Goal: Navigation & Orientation: Find specific page/section

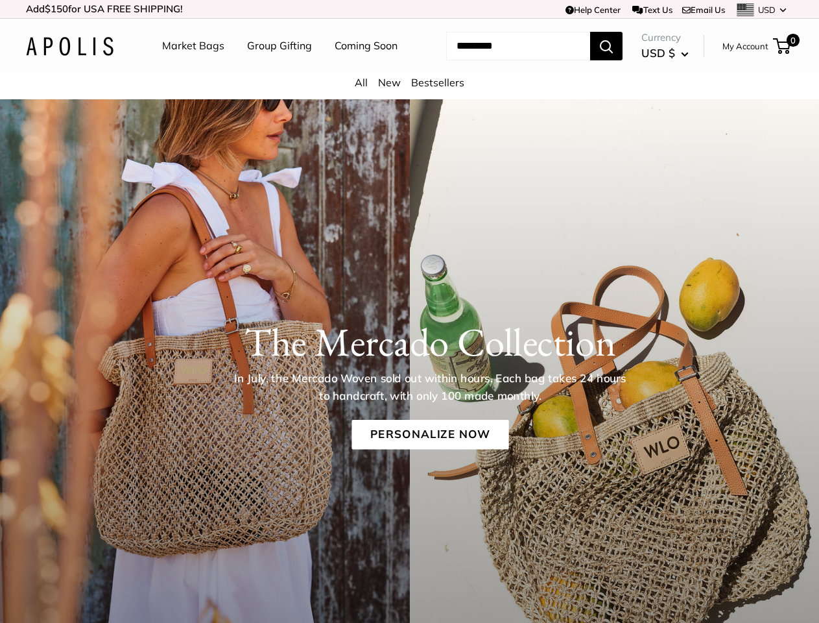
click at [409, 311] on div "The [PERSON_NAME] Collection In July, the [PERSON_NAME] Woven sold out within h…" at bounding box center [409, 375] width 819 height 180
click at [409, 9] on td "Help Center Text Us Email Us *** *** *** *** *** *** *** *** *** *** *** USD US…" at bounding box center [566, 9] width 454 height 18
click at [409, 67] on nav "Market Bags Group Gifting Coming Soon" at bounding box center [291, 46] width 310 height 42
click at [276, 67] on ul "Market Bags Group Gifting Coming Soon" at bounding box center [291, 46] width 258 height 42
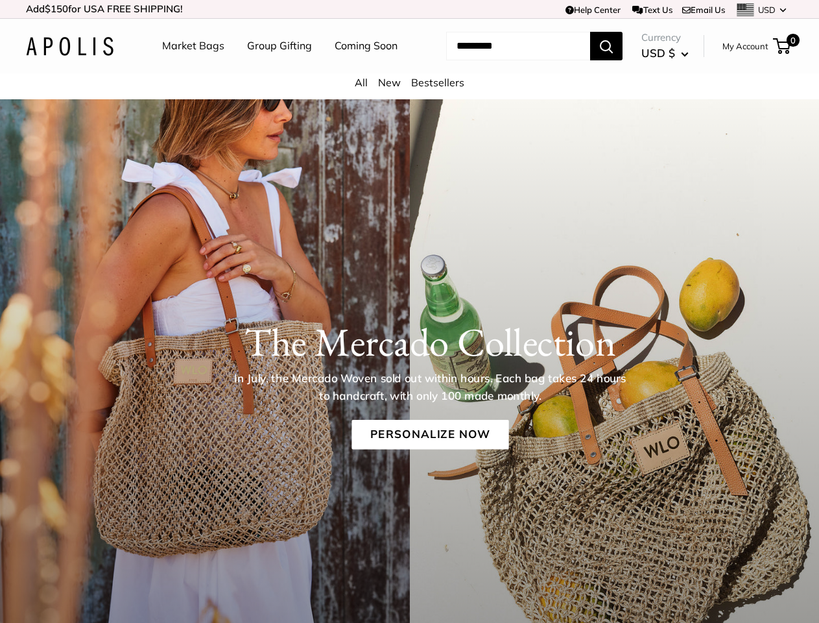
click at [503, 60] on input "Search..." at bounding box center [518, 46] width 144 height 29
click at [409, 365] on h1 "The Mercado Collection" at bounding box center [430, 342] width 729 height 47
